Goal: Information Seeking & Learning: Learn about a topic

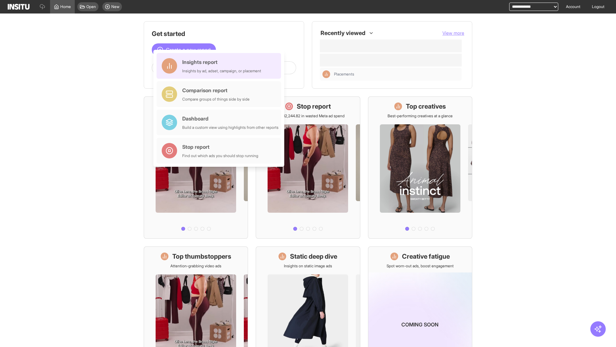
click at [221, 66] on div "Insights report Insights by ad, adset, campaign, or placement" at bounding box center [221, 65] width 79 height 15
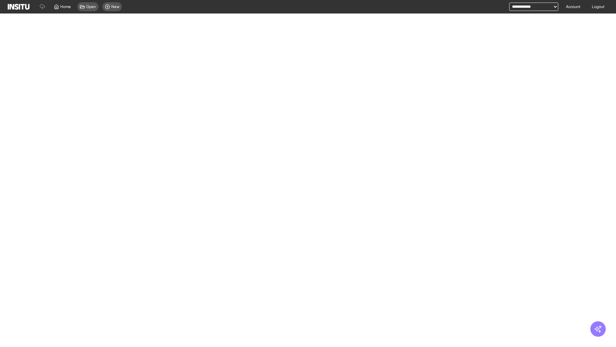
select select "**"
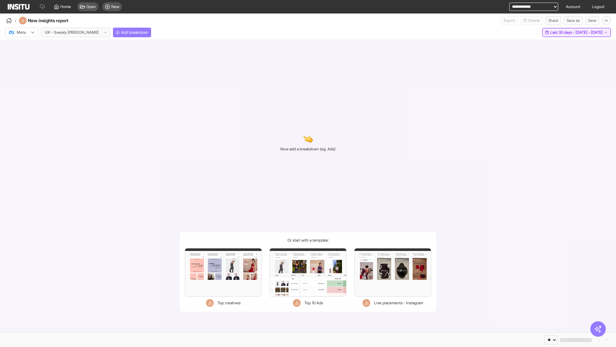
click at [562, 32] on span "Last 30 days - [DATE] - [DATE]" at bounding box center [577, 32] width 53 height 5
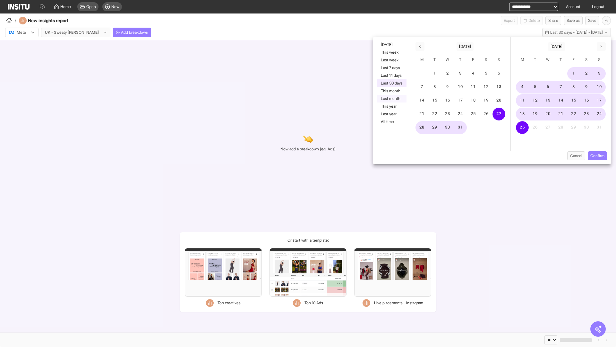
click at [391, 99] on button "Last month" at bounding box center [392, 99] width 30 height 8
